Goal: Information Seeking & Learning: Learn about a topic

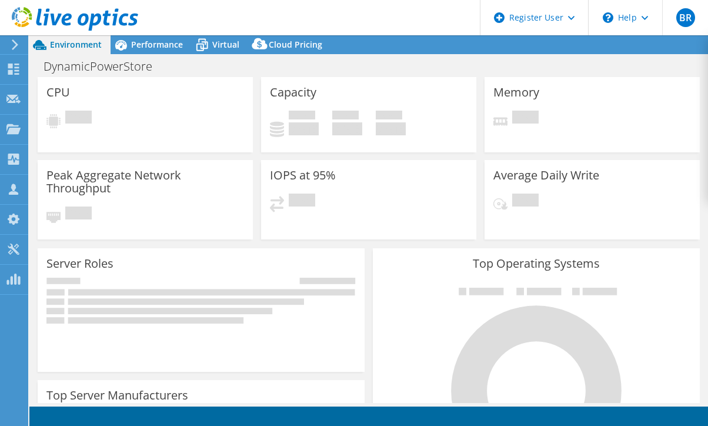
select select "USD"
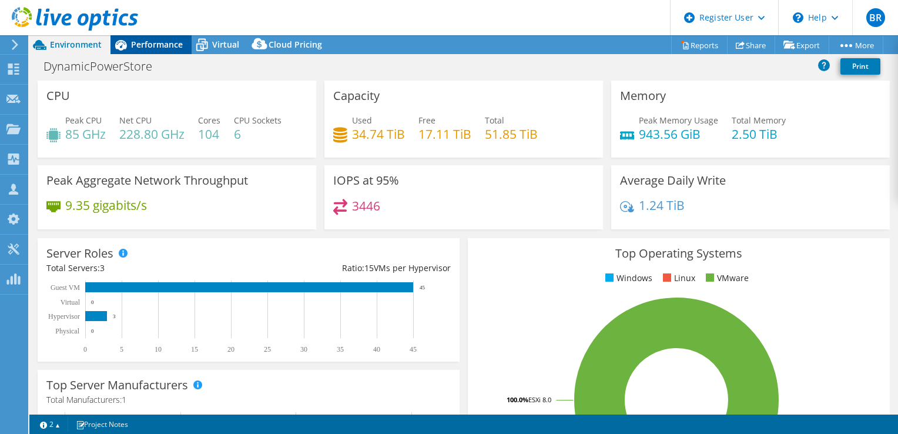
click at [147, 37] on div "Performance" at bounding box center [151, 44] width 81 height 19
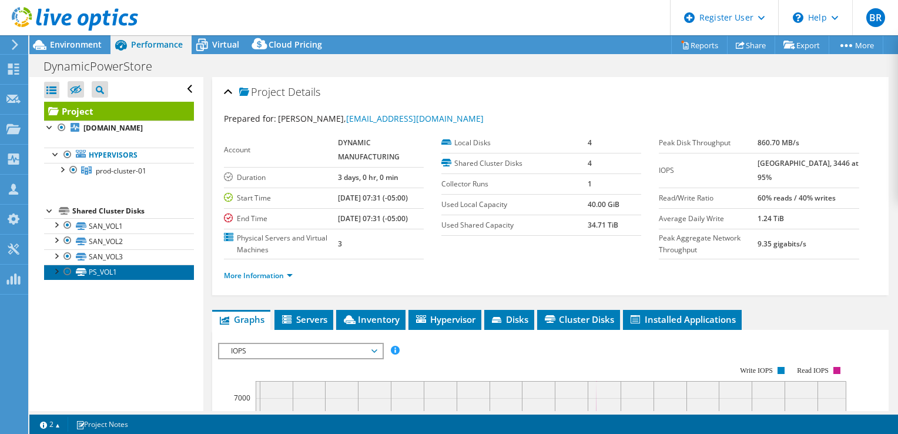
click at [105, 274] on link "PS_VOL1" at bounding box center [119, 272] width 150 height 15
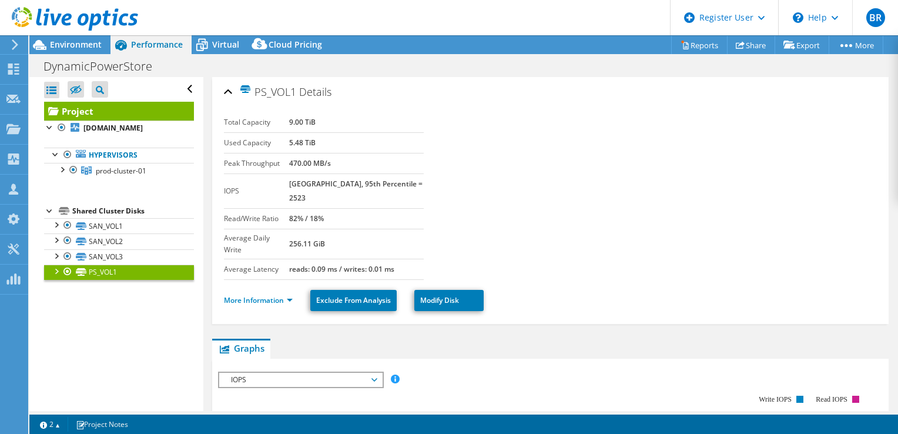
click at [65, 271] on div at bounding box center [68, 272] width 12 height 14
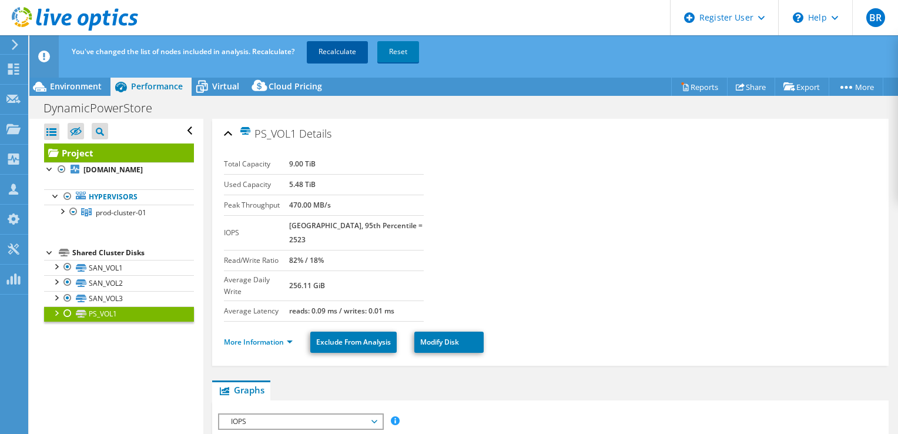
click at [335, 61] on link "Recalculate" at bounding box center [337, 51] width 61 height 21
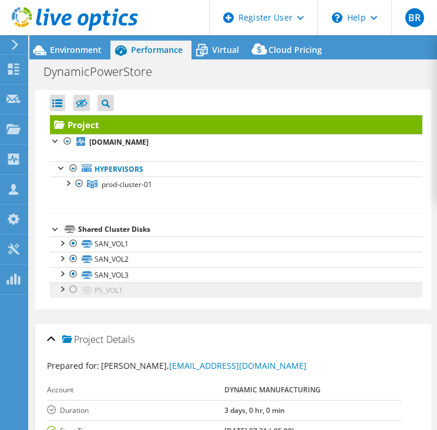
scroll to position [9, 0]
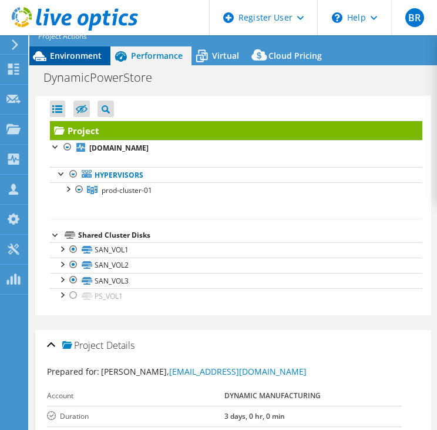
click at [67, 55] on span "Environment" at bounding box center [76, 55] width 52 height 11
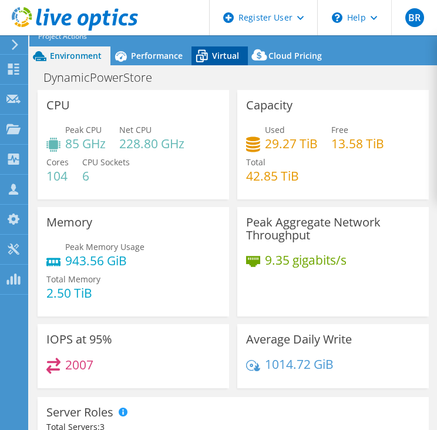
click at [230, 53] on span "Virtual" at bounding box center [225, 55] width 27 height 11
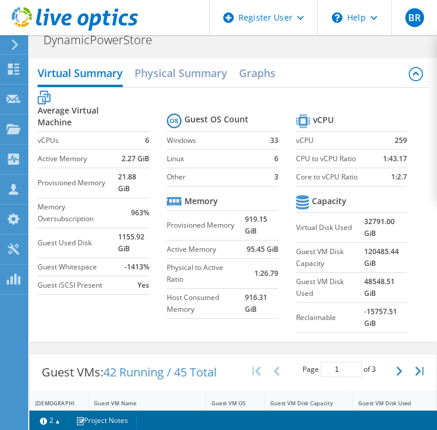
scroll to position [0, 0]
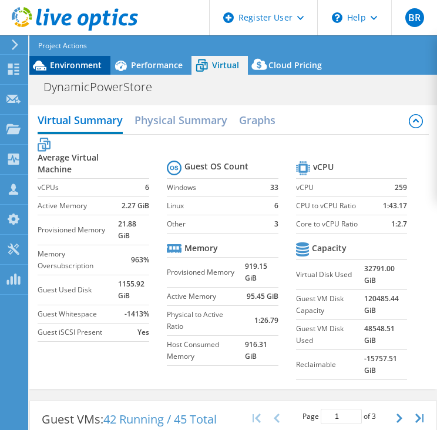
click at [65, 60] on span "Environment" at bounding box center [76, 64] width 52 height 11
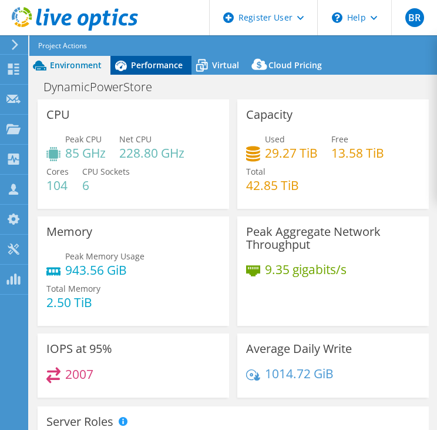
click at [141, 59] on span "Performance" at bounding box center [157, 64] width 52 height 11
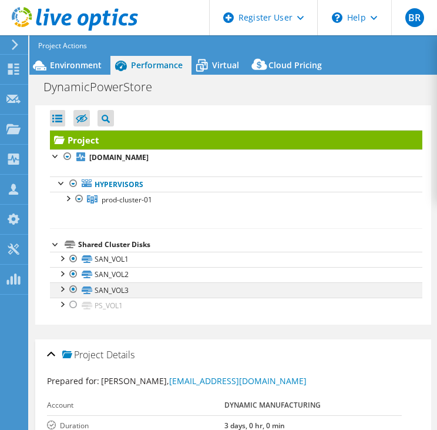
click at [72, 286] on div at bounding box center [74, 289] width 12 height 14
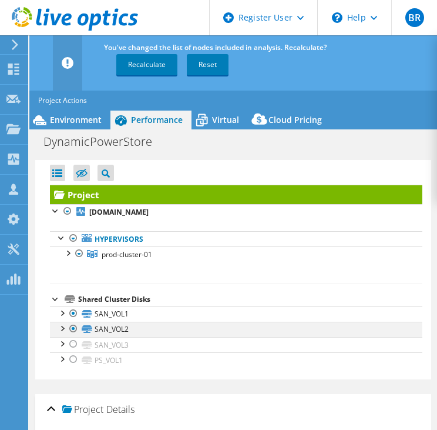
click at [74, 324] on div at bounding box center [74, 329] width 12 height 14
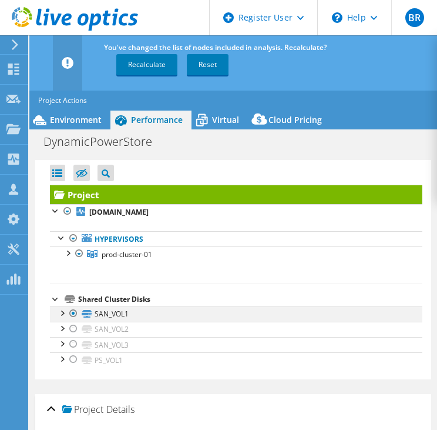
click at [72, 312] on div at bounding box center [74, 313] width 12 height 14
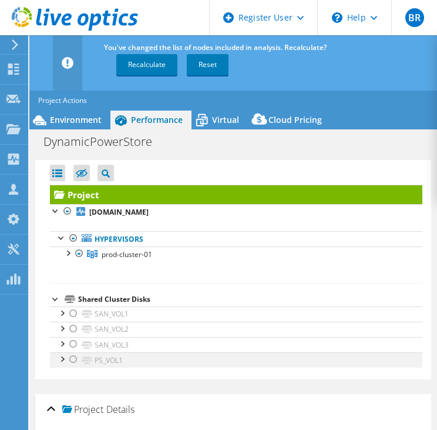
click at [74, 358] on div at bounding box center [74, 359] width 12 height 14
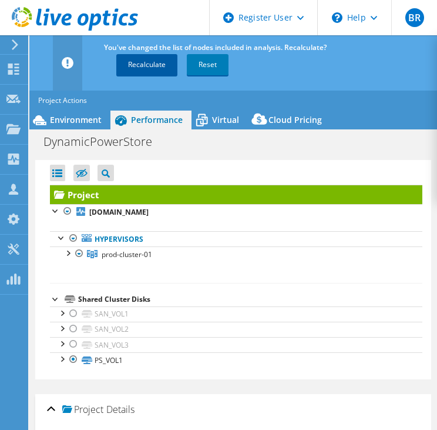
click at [146, 65] on link "Recalculate" at bounding box center [146, 64] width 61 height 21
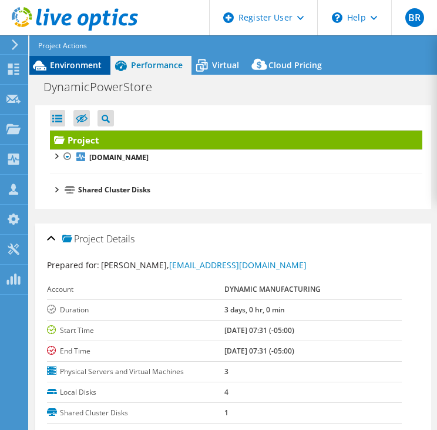
click at [58, 63] on span "Environment" at bounding box center [76, 64] width 52 height 11
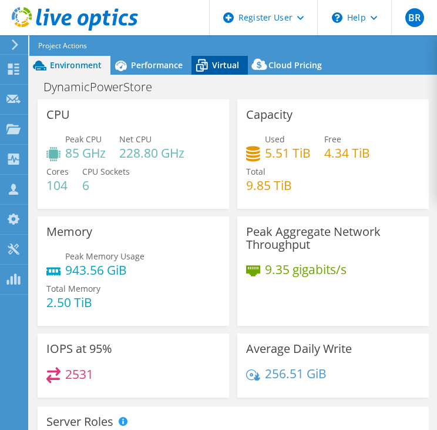
click at [214, 69] on span "Virtual" at bounding box center [225, 64] width 27 height 11
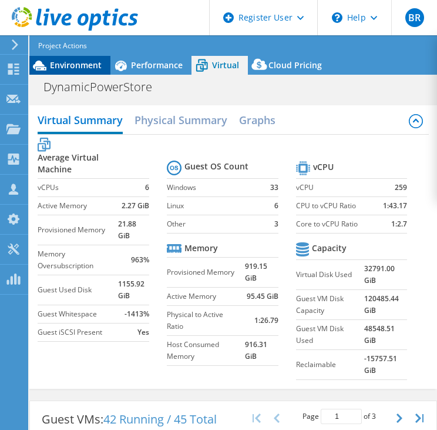
click at [71, 65] on span "Environment" at bounding box center [76, 64] width 52 height 11
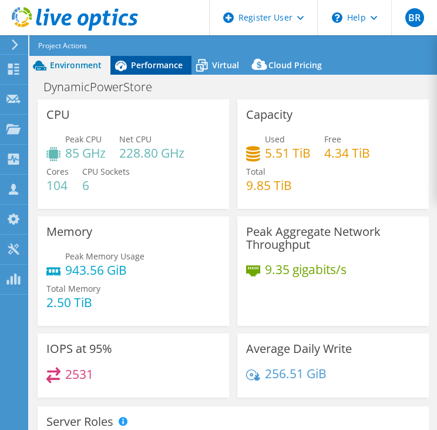
click at [141, 62] on span "Performance" at bounding box center [157, 64] width 52 height 11
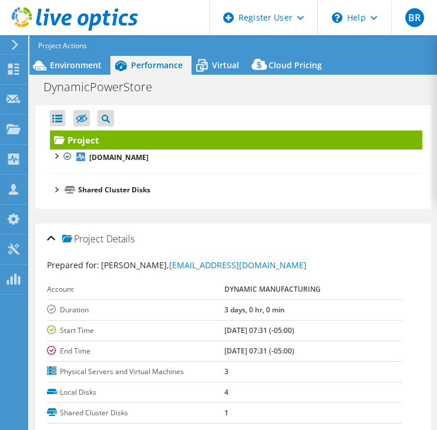
click at [56, 188] on div at bounding box center [56, 189] width 12 height 12
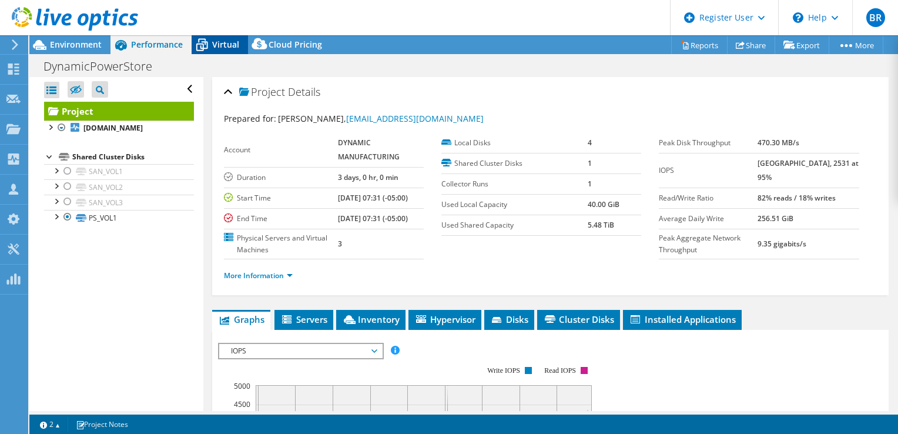
click at [205, 49] on icon at bounding box center [202, 45] width 21 height 21
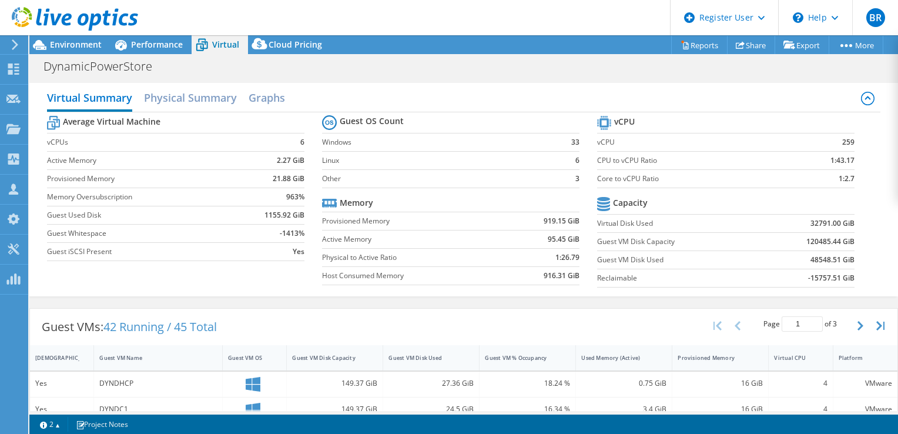
scroll to position [197, 0]
click at [415, 354] on div "Guest VM Disk Used" at bounding box center [424, 358] width 71 height 8
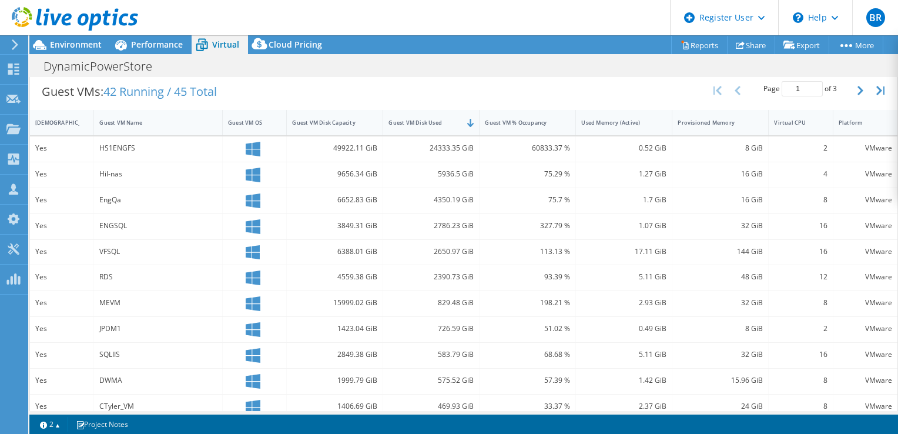
scroll to position [236, 0]
click at [387, 80] on div "Guest VMs: 42 Running / 45 Total Page 1 of 3 5 rows 10 rows 20 rows 25 rows 50 …" at bounding box center [464, 90] width 868 height 36
drag, startPoint x: 426, startPoint y: 144, endPoint x: 471, endPoint y: 143, distance: 44.7
click at [471, 143] on div "24333.35 GiB" at bounding box center [431, 147] width 96 height 25
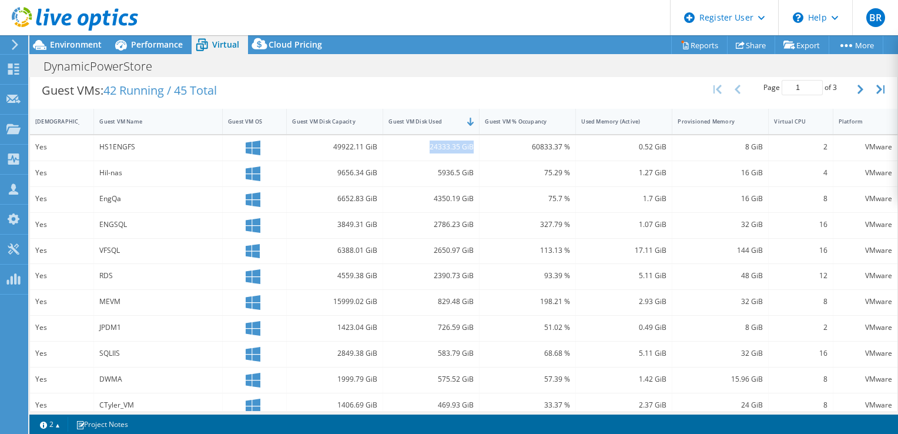
click at [471, 143] on div "24333.35 GiB" at bounding box center [431, 147] width 96 height 25
click at [461, 145] on div "24333.35 GiB" at bounding box center [431, 146] width 85 height 13
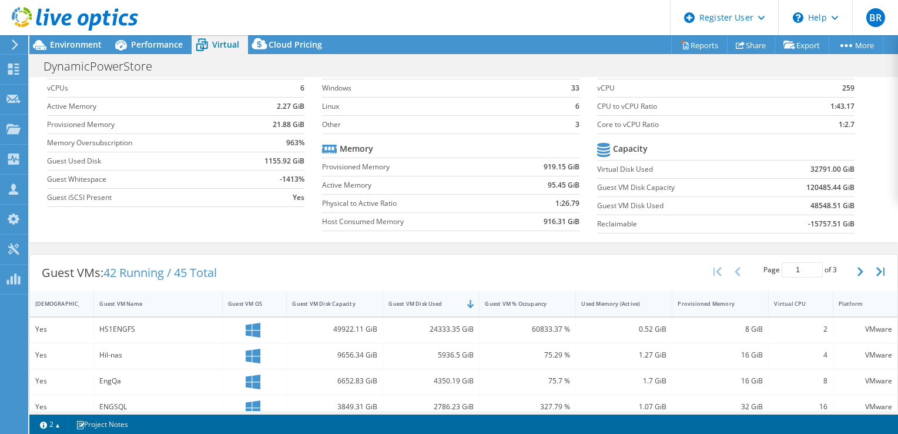
scroll to position [0, 0]
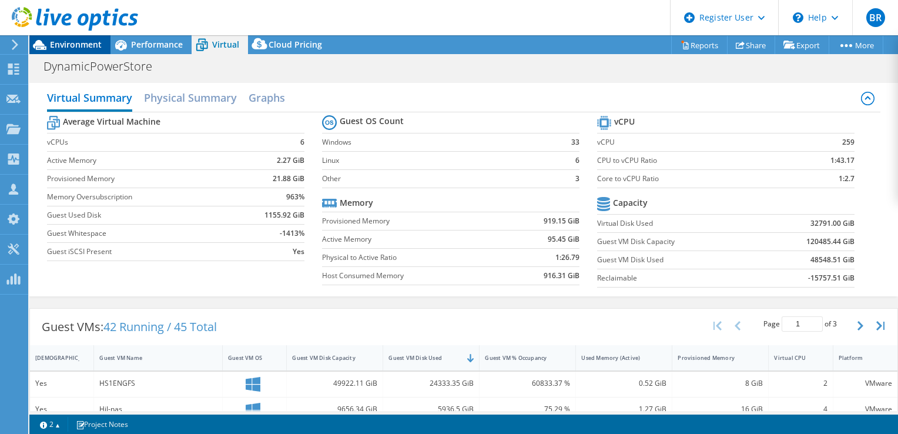
click at [64, 50] on div "Environment" at bounding box center [69, 44] width 81 height 19
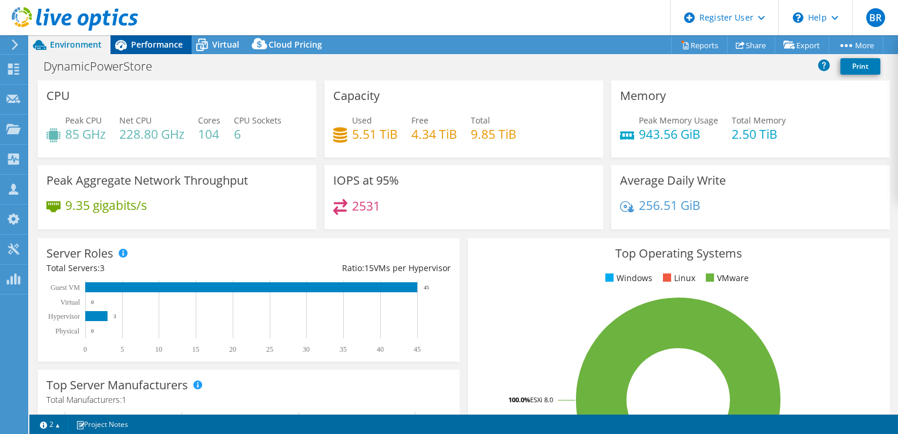
click at [140, 39] on span "Performance" at bounding box center [157, 44] width 52 height 11
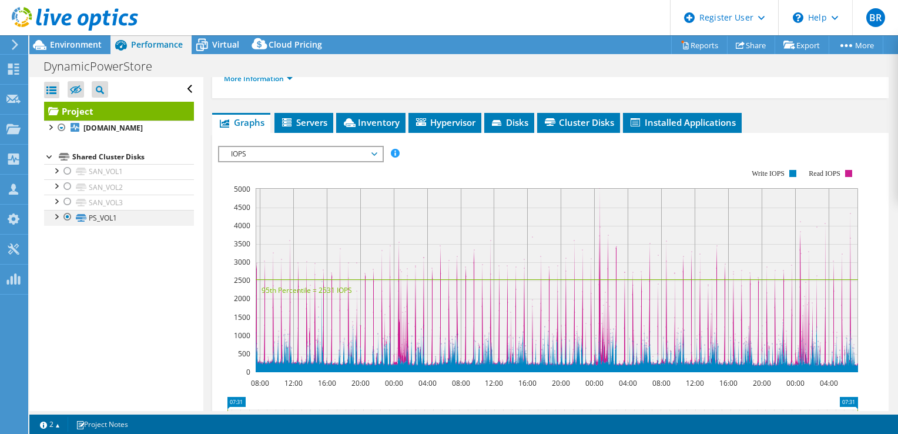
click at [67, 216] on div at bounding box center [68, 217] width 12 height 14
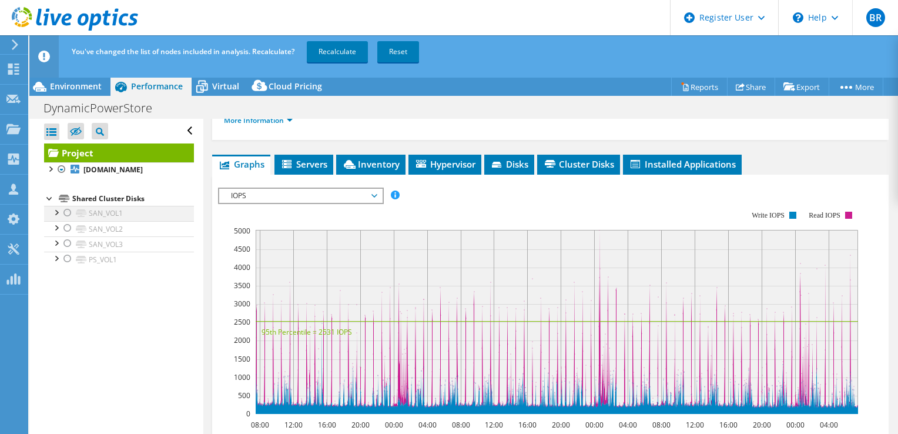
click at [66, 213] on div at bounding box center [68, 213] width 12 height 14
click at [68, 227] on div at bounding box center [68, 228] width 12 height 14
click at [66, 245] on div at bounding box center [68, 243] width 12 height 14
click at [343, 46] on link "Recalculate" at bounding box center [337, 51] width 61 height 21
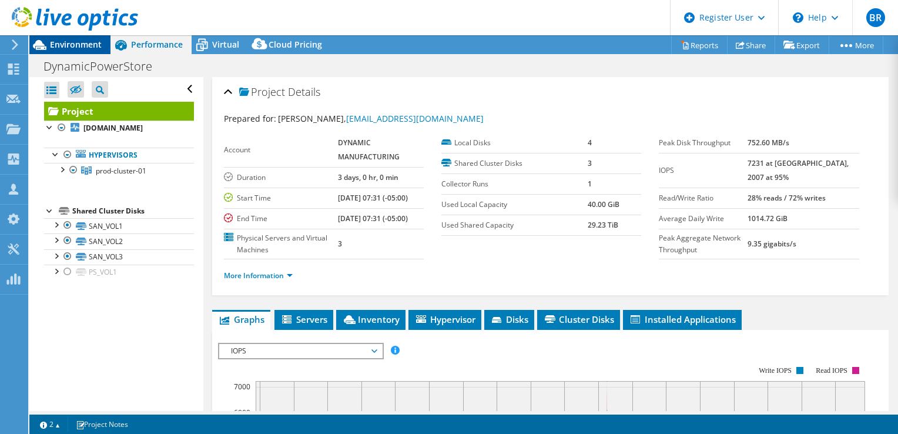
click at [56, 41] on span "Environment" at bounding box center [76, 44] width 52 height 11
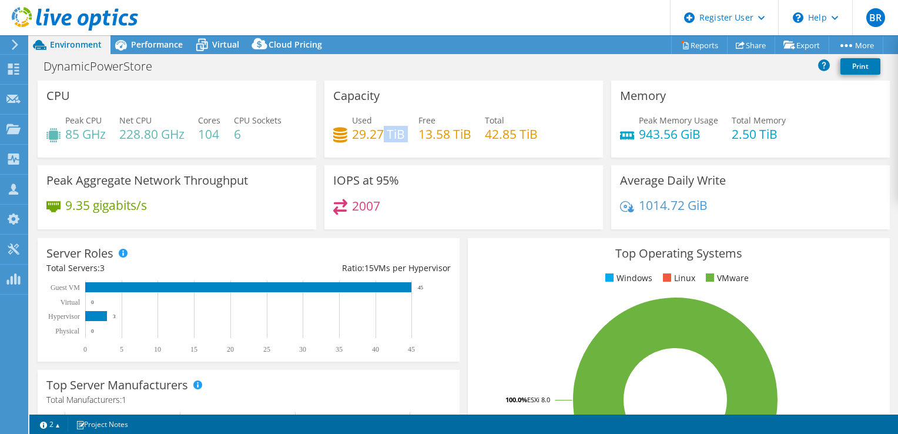
drag, startPoint x: 381, startPoint y: 133, endPoint x: 402, endPoint y: 132, distance: 21.2
click at [402, 132] on div "Used 29.27 TiB Free 13.58 TiB Total 42.85 TiB" at bounding box center [463, 133] width 261 height 38
drag, startPoint x: 402, startPoint y: 132, endPoint x: 389, endPoint y: 134, distance: 13.1
click at [389, 134] on h4 "29.27 TiB" at bounding box center [378, 134] width 53 height 13
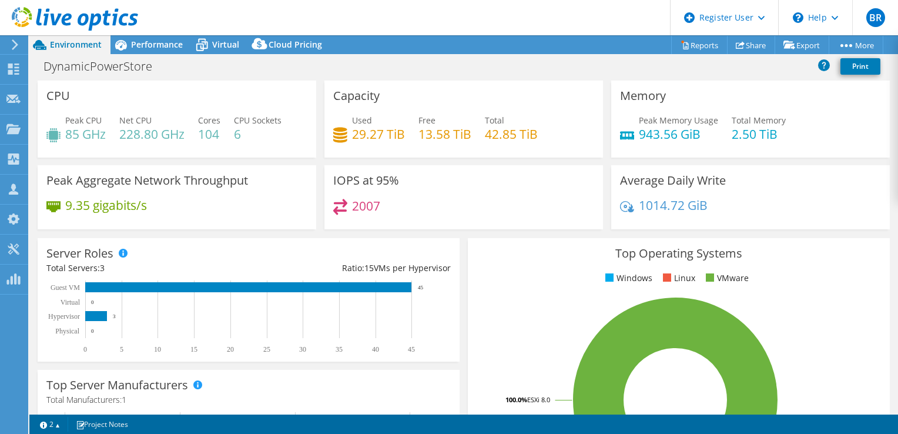
click at [389, 134] on h4 "29.27 TiB" at bounding box center [378, 134] width 53 height 13
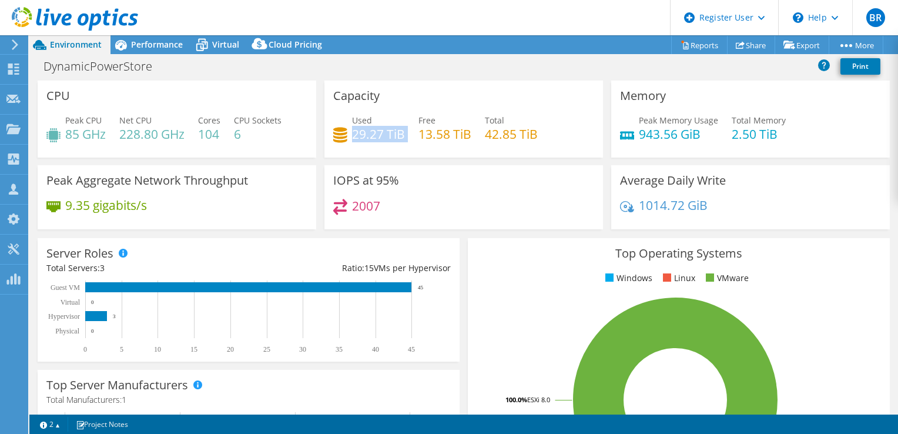
drag, startPoint x: 349, startPoint y: 132, endPoint x: 402, endPoint y: 136, distance: 53.7
click at [402, 136] on div "Used 29.27 TiB Free 13.58 TiB Total 42.85 TiB" at bounding box center [463, 133] width 261 height 38
drag, startPoint x: 402, startPoint y: 136, endPoint x: 377, endPoint y: 135, distance: 25.3
click at [377, 135] on h4 "29.27 TiB" at bounding box center [378, 134] width 53 height 13
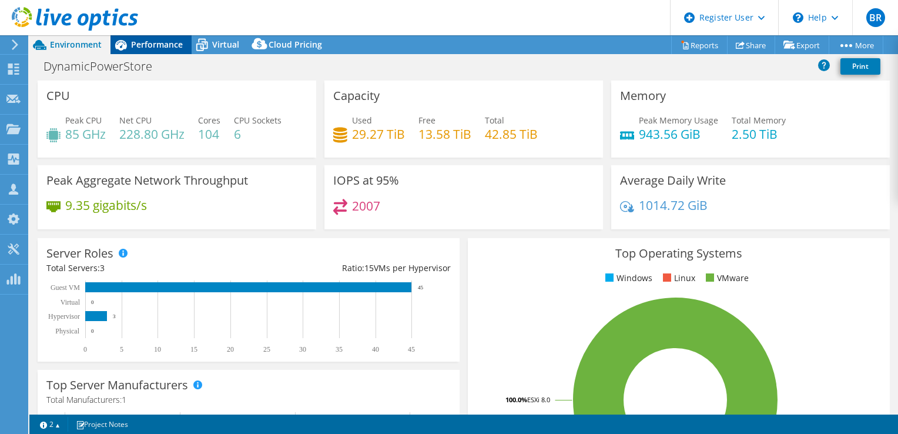
click at [158, 46] on span "Performance" at bounding box center [157, 44] width 52 height 11
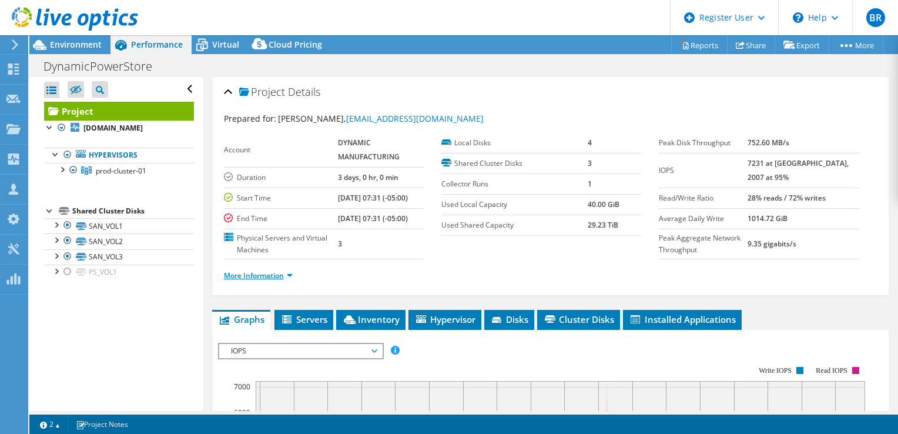
click at [269, 280] on link "More Information" at bounding box center [258, 275] width 69 height 10
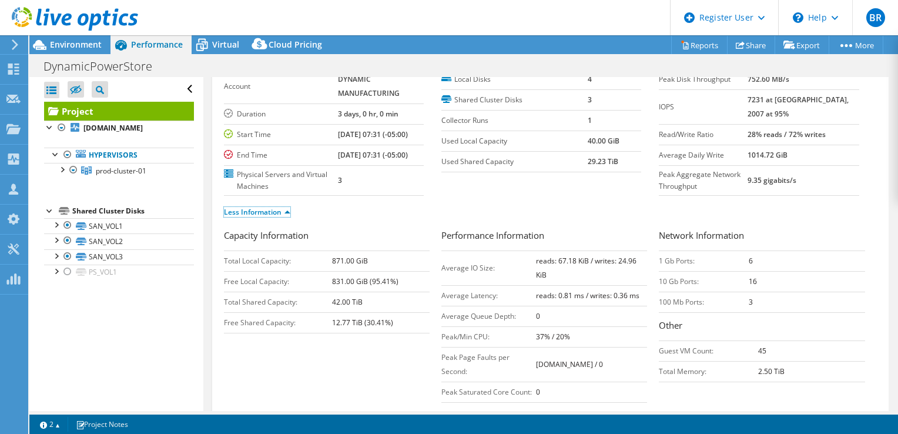
scroll to position [53, 0]
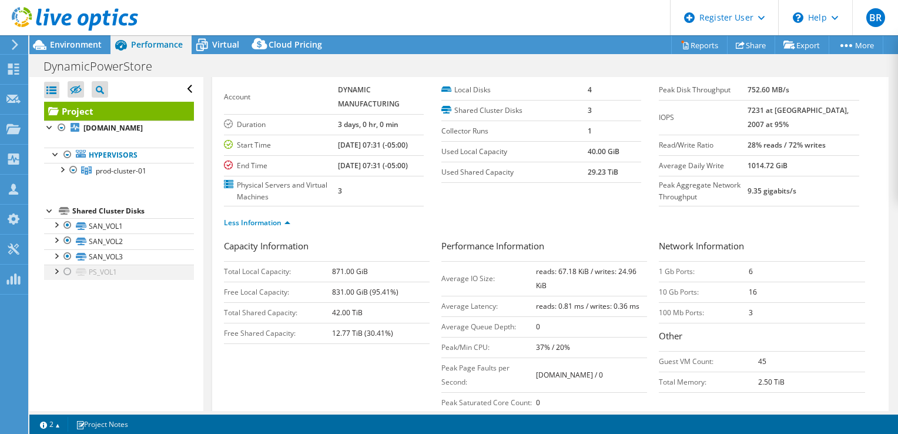
click at [64, 268] on div at bounding box center [68, 272] width 12 height 14
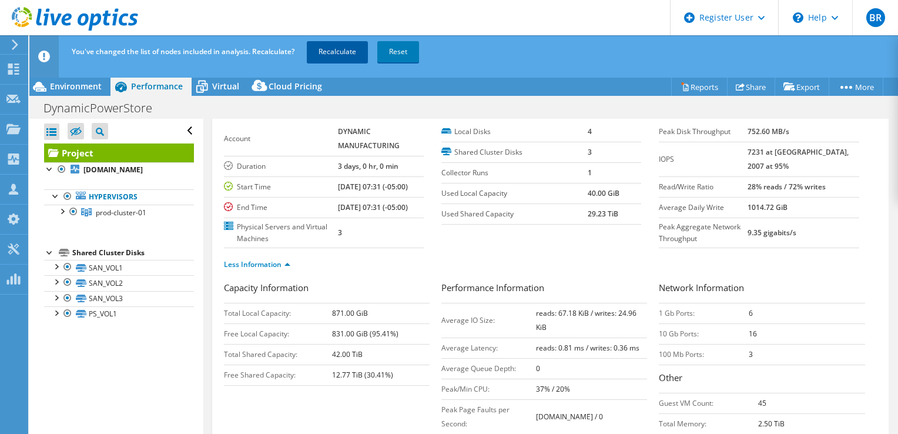
click at [324, 46] on link "Recalculate" at bounding box center [337, 51] width 61 height 21
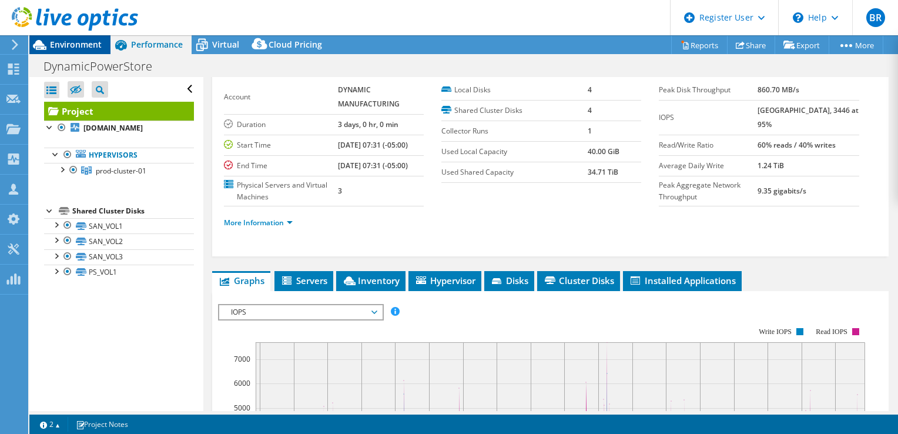
click at [68, 46] on span "Environment" at bounding box center [76, 44] width 52 height 11
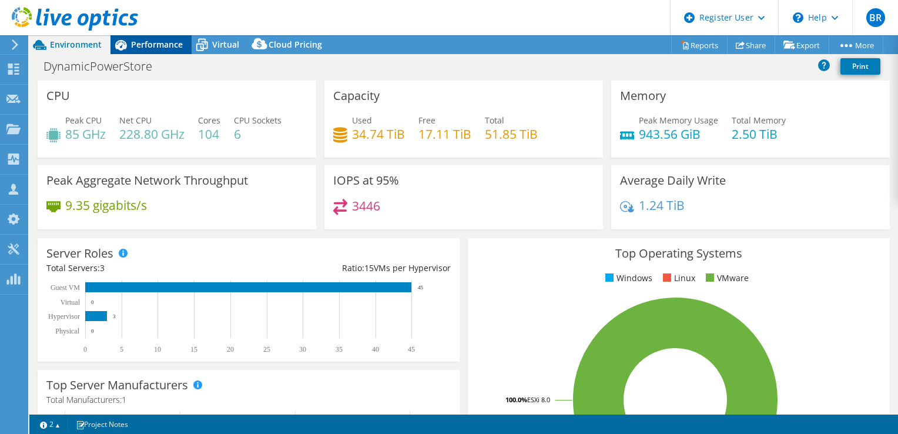
click at [158, 45] on span "Performance" at bounding box center [157, 44] width 52 height 11
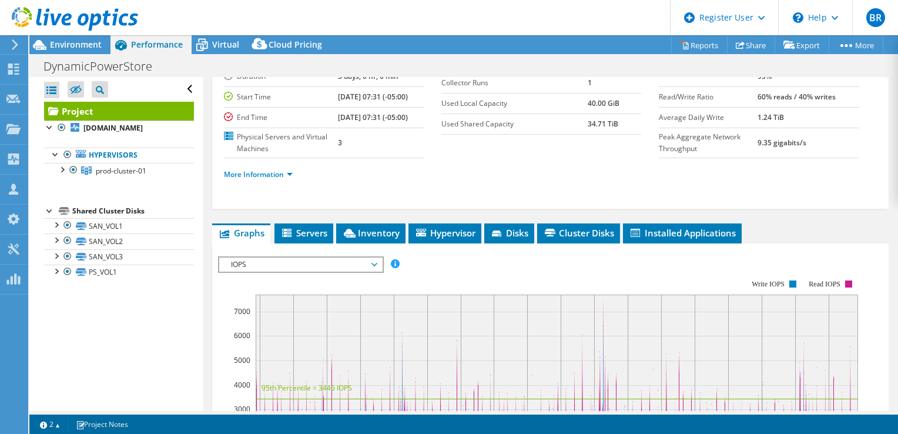
scroll to position [101, 0]
click at [65, 41] on span "Environment" at bounding box center [76, 44] width 52 height 11
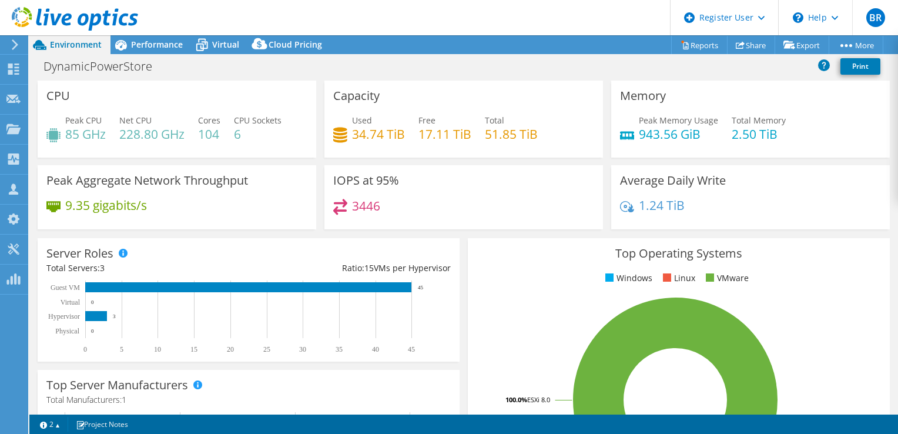
select select "USD"
